Goal: Contribute content

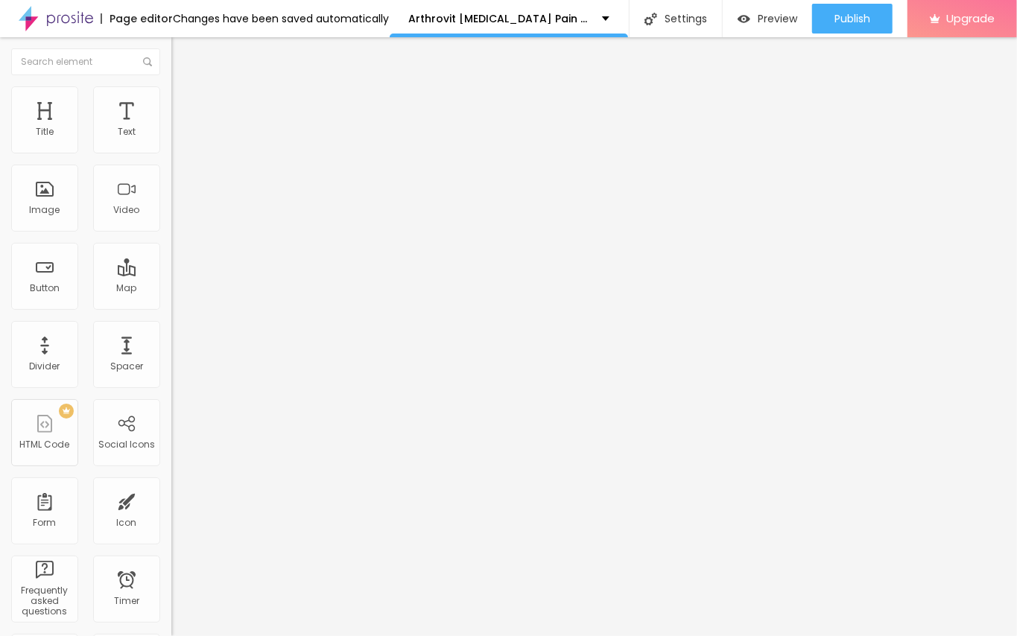
click at [171, 128] on span "Add image" at bounding box center [201, 121] width 61 height 13
click at [183, 57] on div "Edit Image" at bounding box center [222, 54] width 78 height 12
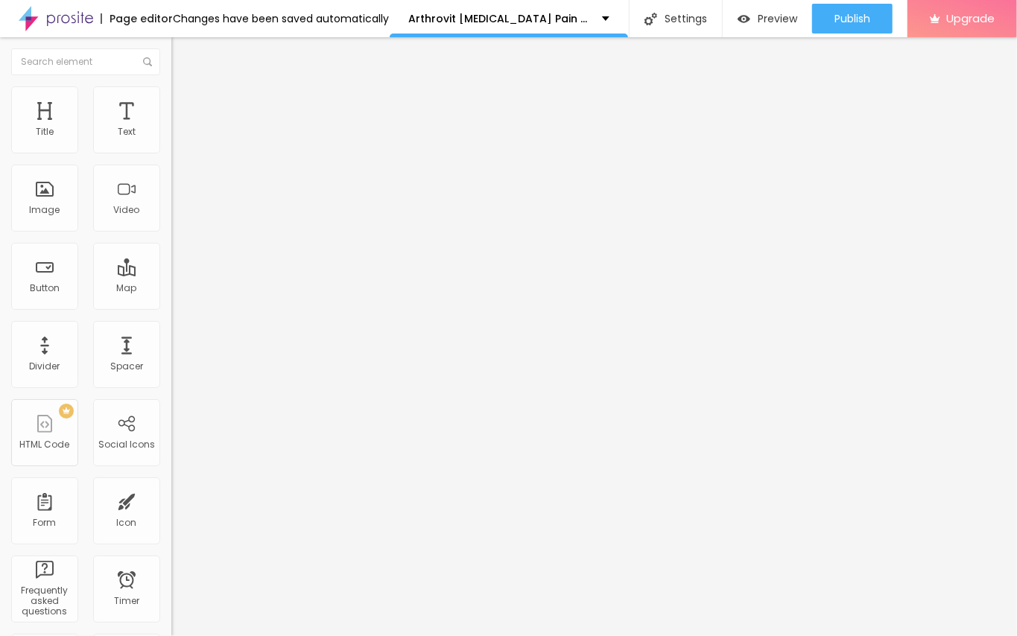
click at [183, 60] on div "Edit Title" at bounding box center [216, 54] width 67 height 12
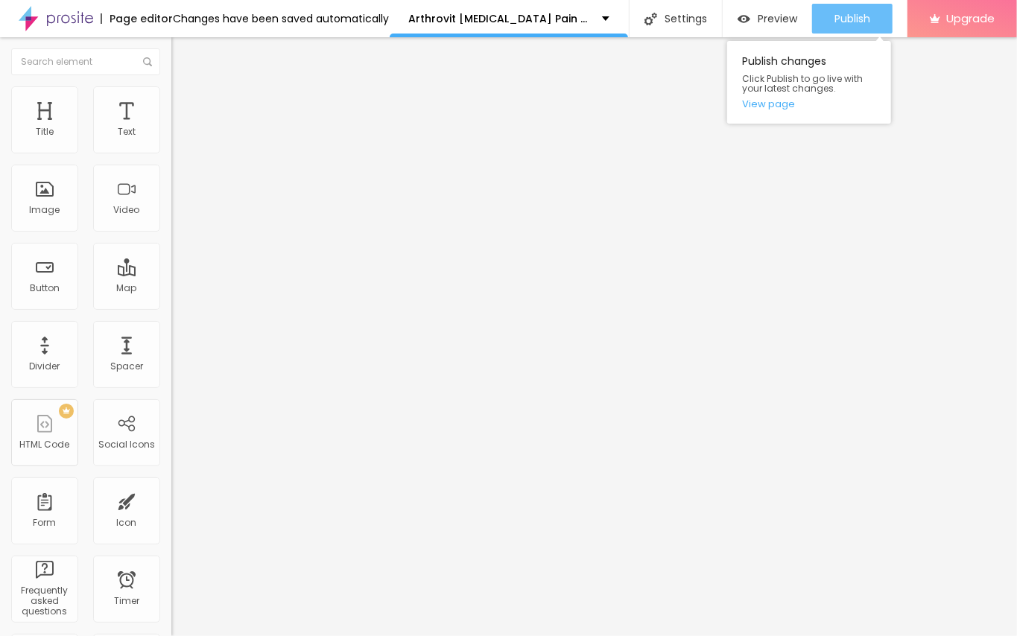
click at [857, 13] on span "Publish" at bounding box center [852, 19] width 36 height 12
click at [842, 13] on span "Publish" at bounding box center [852, 19] width 36 height 12
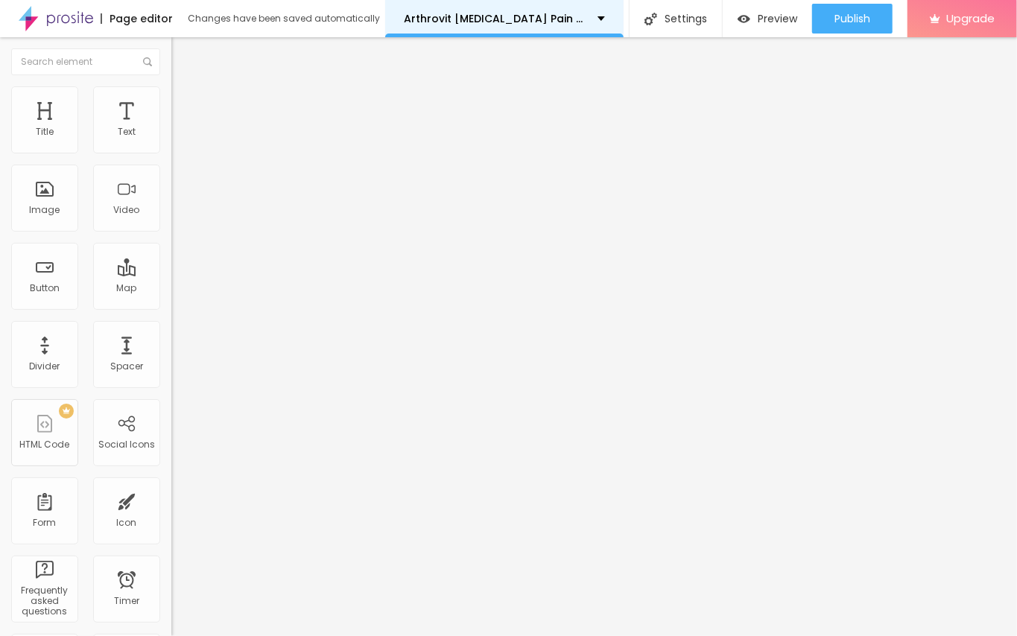
click at [577, 19] on p "Arthrovit [MEDICAL_DATA] Pain Relief Cream [GEOGRAPHIC_DATA]" at bounding box center [495, 18] width 183 height 10
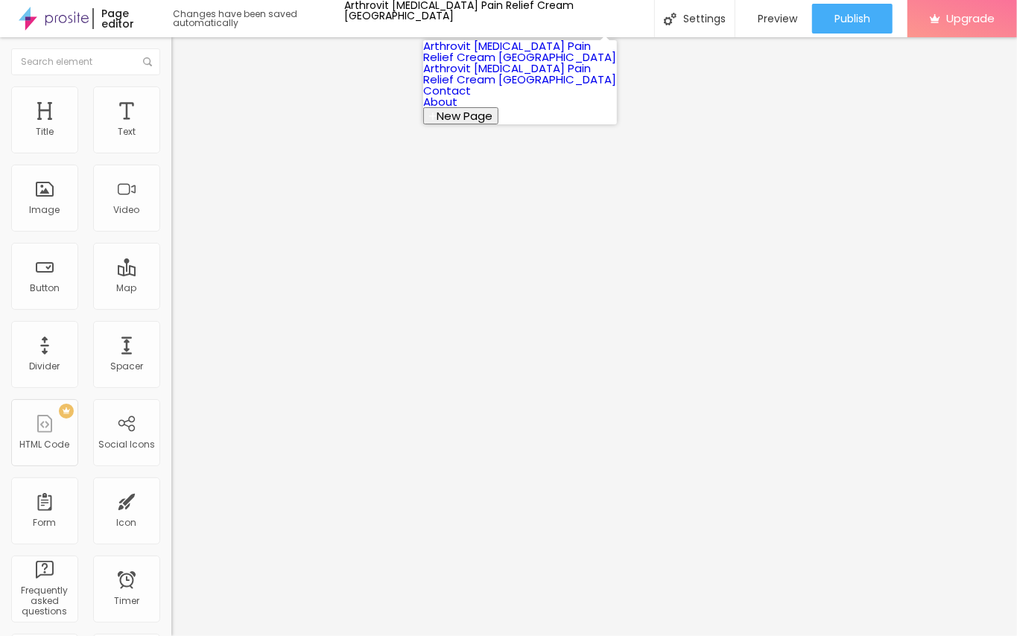
click at [501, 65] on link "Arthrovit [MEDICAL_DATA] Pain Relief Cream [GEOGRAPHIC_DATA]" at bounding box center [519, 51] width 193 height 27
